Goal: Transaction & Acquisition: Purchase product/service

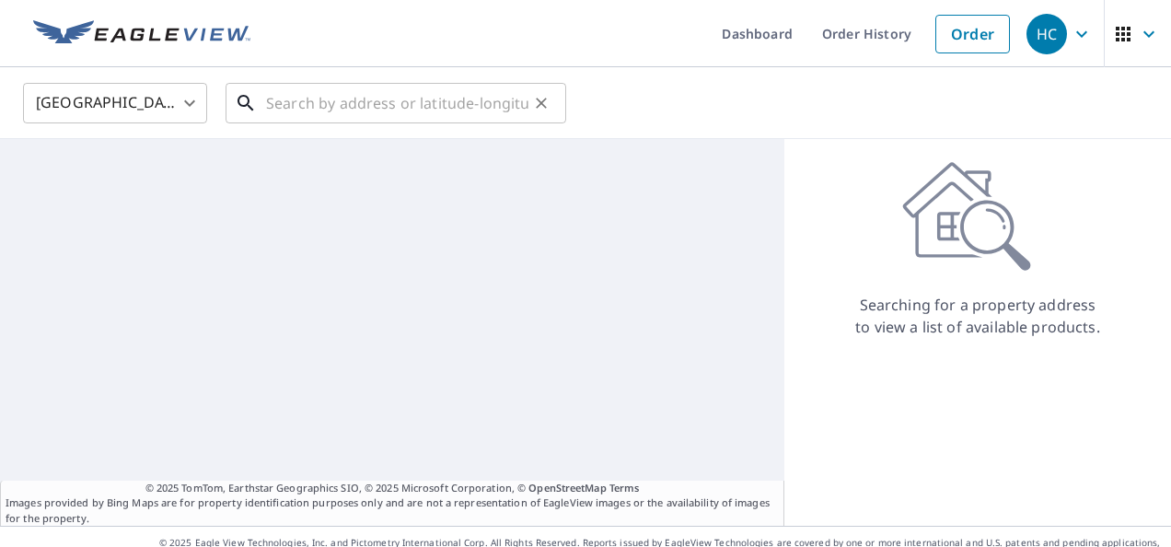
click at [503, 107] on input "text" at bounding box center [397, 103] width 262 height 52
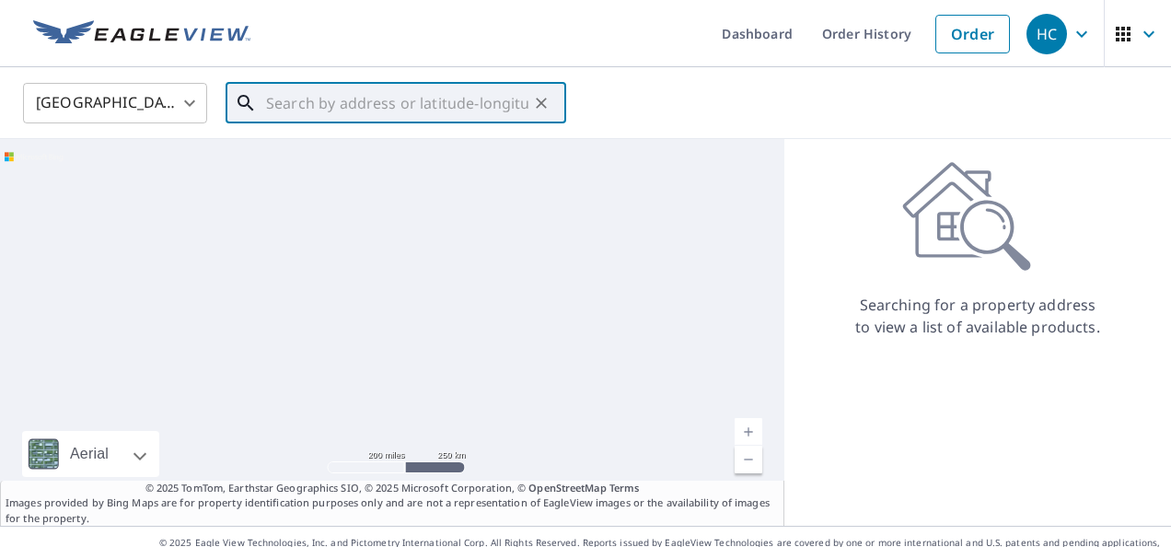
paste input "[STREET_ADDRESS][PERSON_NAME] [GEOGRAPHIC_DATA]"
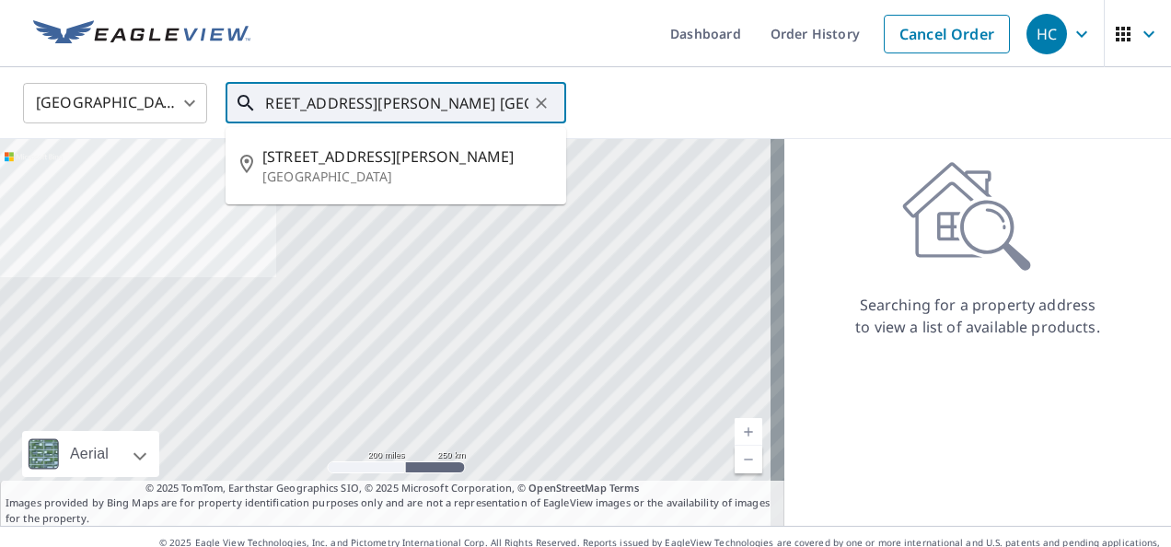
type input "[STREET_ADDRESS][PERSON_NAME] [GEOGRAPHIC_DATA]"
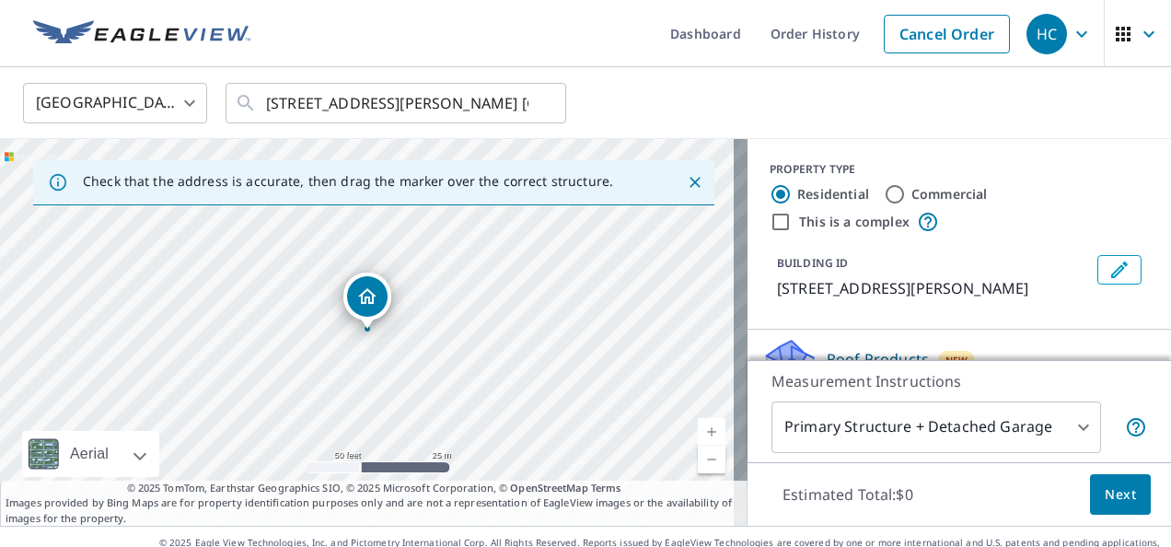
click at [884, 188] on input "Commercial" at bounding box center [895, 194] width 22 height 22
radio input "true"
type input "4"
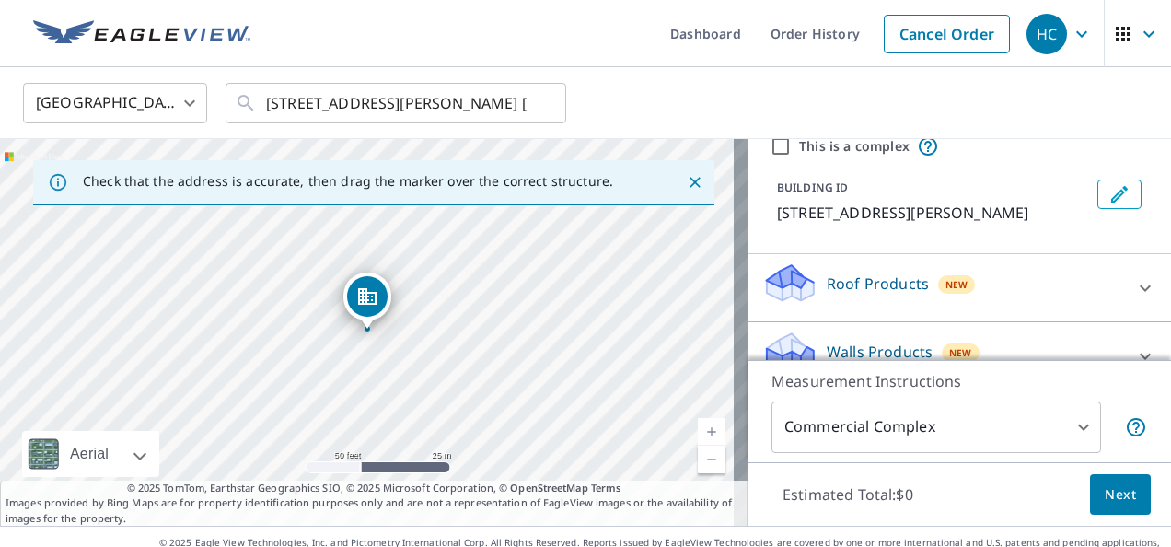
scroll to position [105, 0]
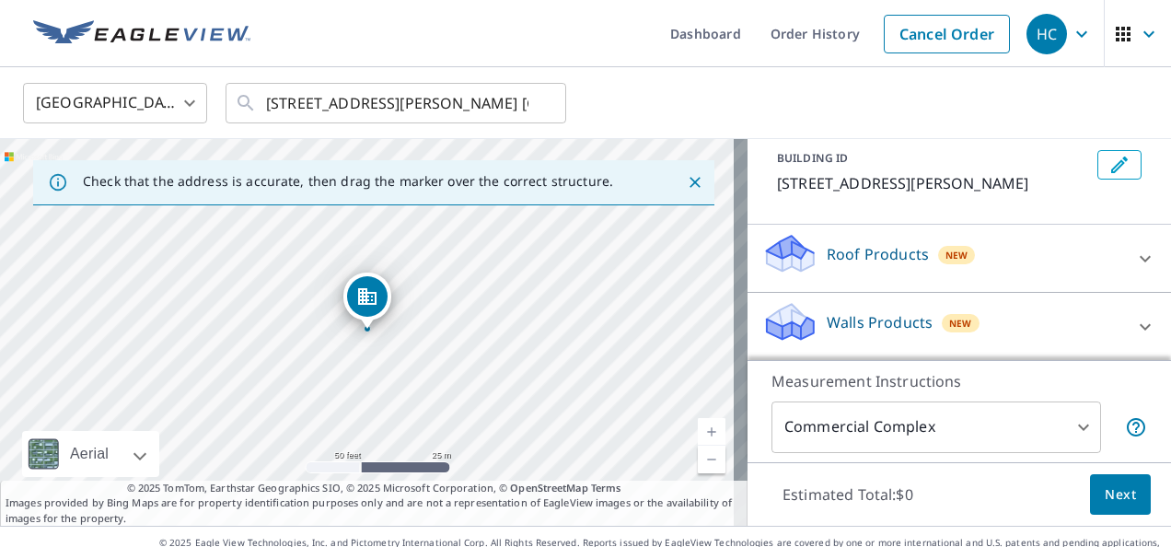
click at [1083, 267] on div "Roof Products New" at bounding box center [942, 258] width 361 height 52
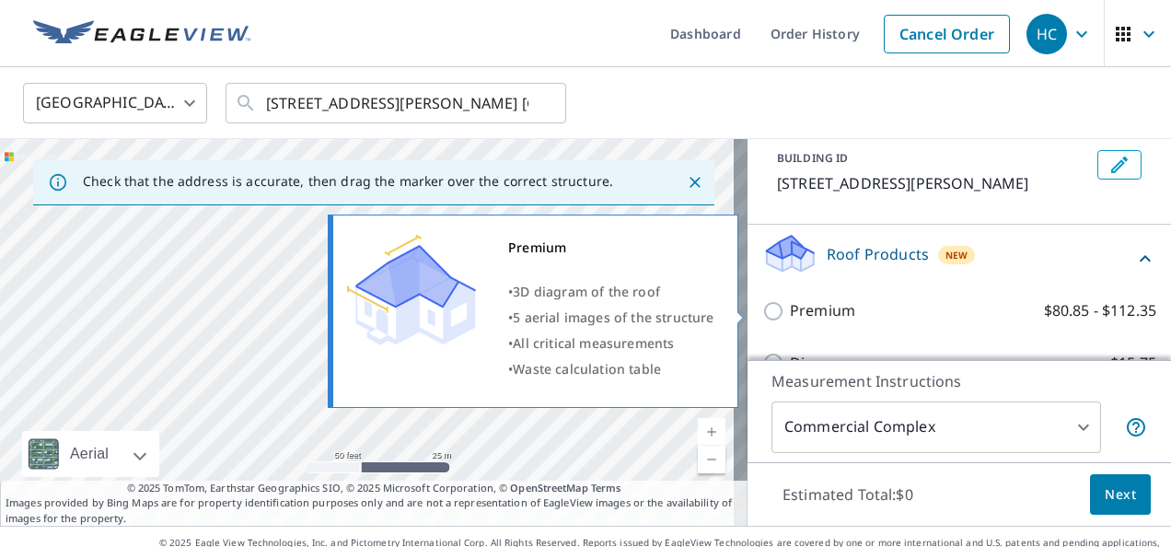
click at [849, 307] on label "Premium $80.85 - $112.35" at bounding box center [973, 310] width 366 height 23
click at [790, 307] on input "Premium $80.85 - $112.35" at bounding box center [776, 311] width 28 height 22
checkbox input "true"
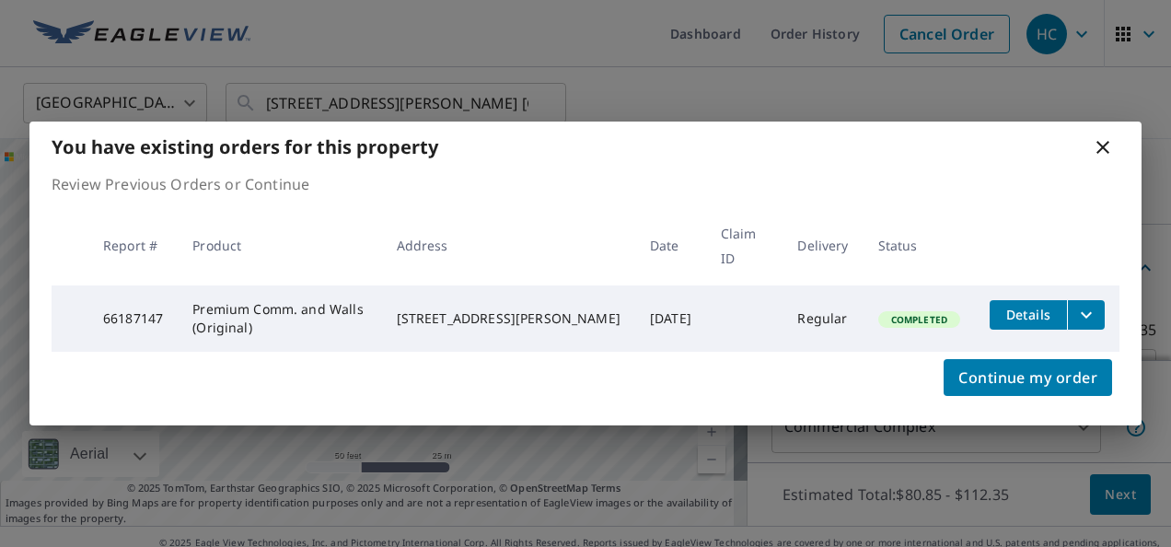
click at [1051, 317] on span "Details" at bounding box center [1028, 314] width 55 height 17
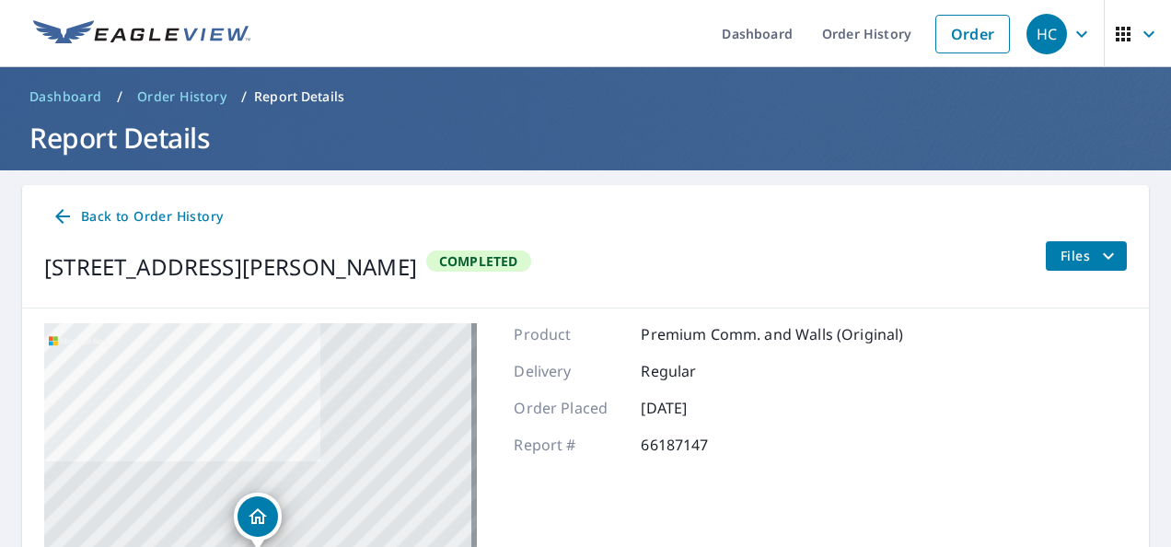
click at [1064, 257] on span "Files" at bounding box center [1089, 256] width 59 height 22
